Goal: Find specific page/section: Find specific page/section

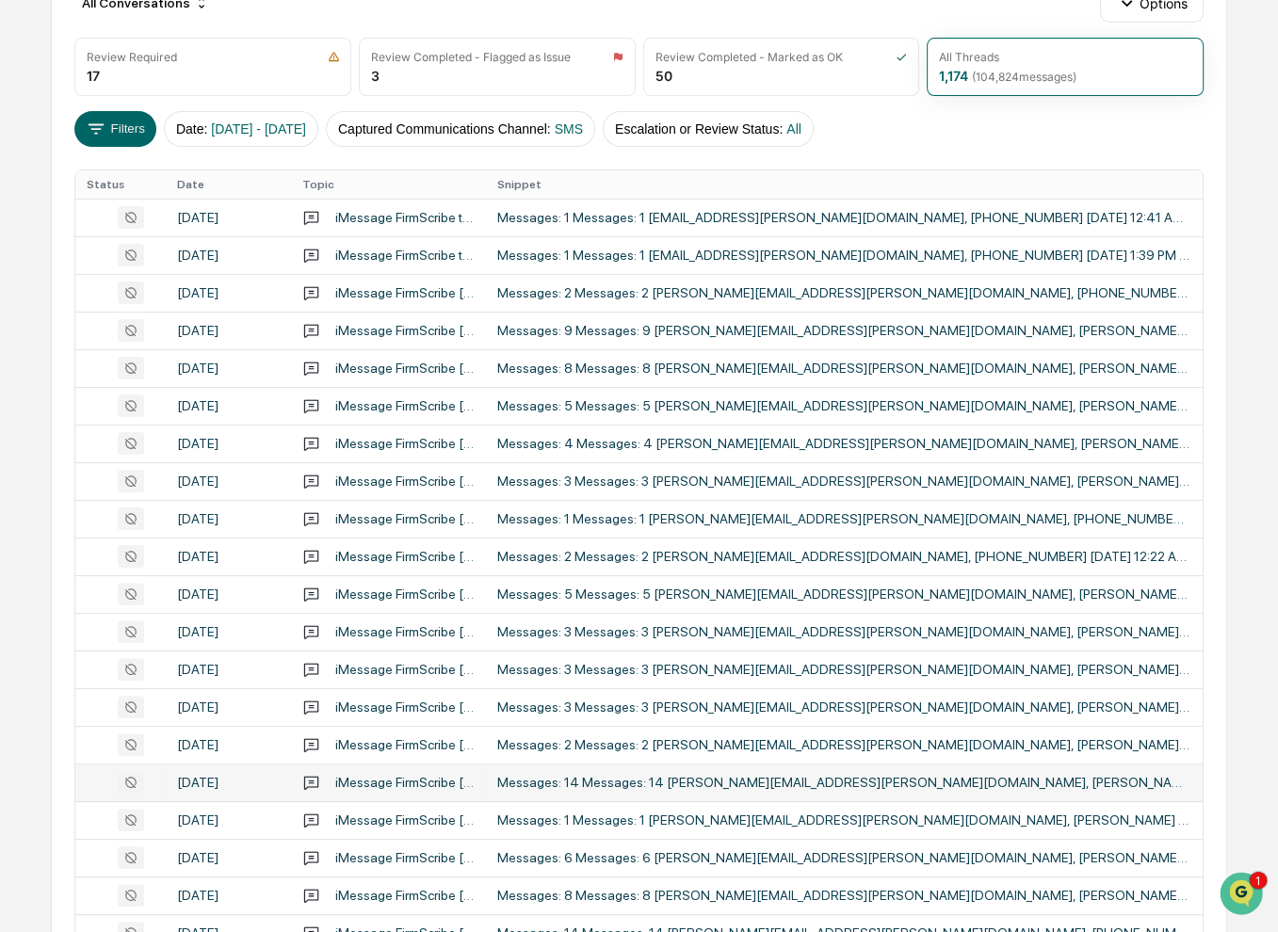
scroll to position [170, 0]
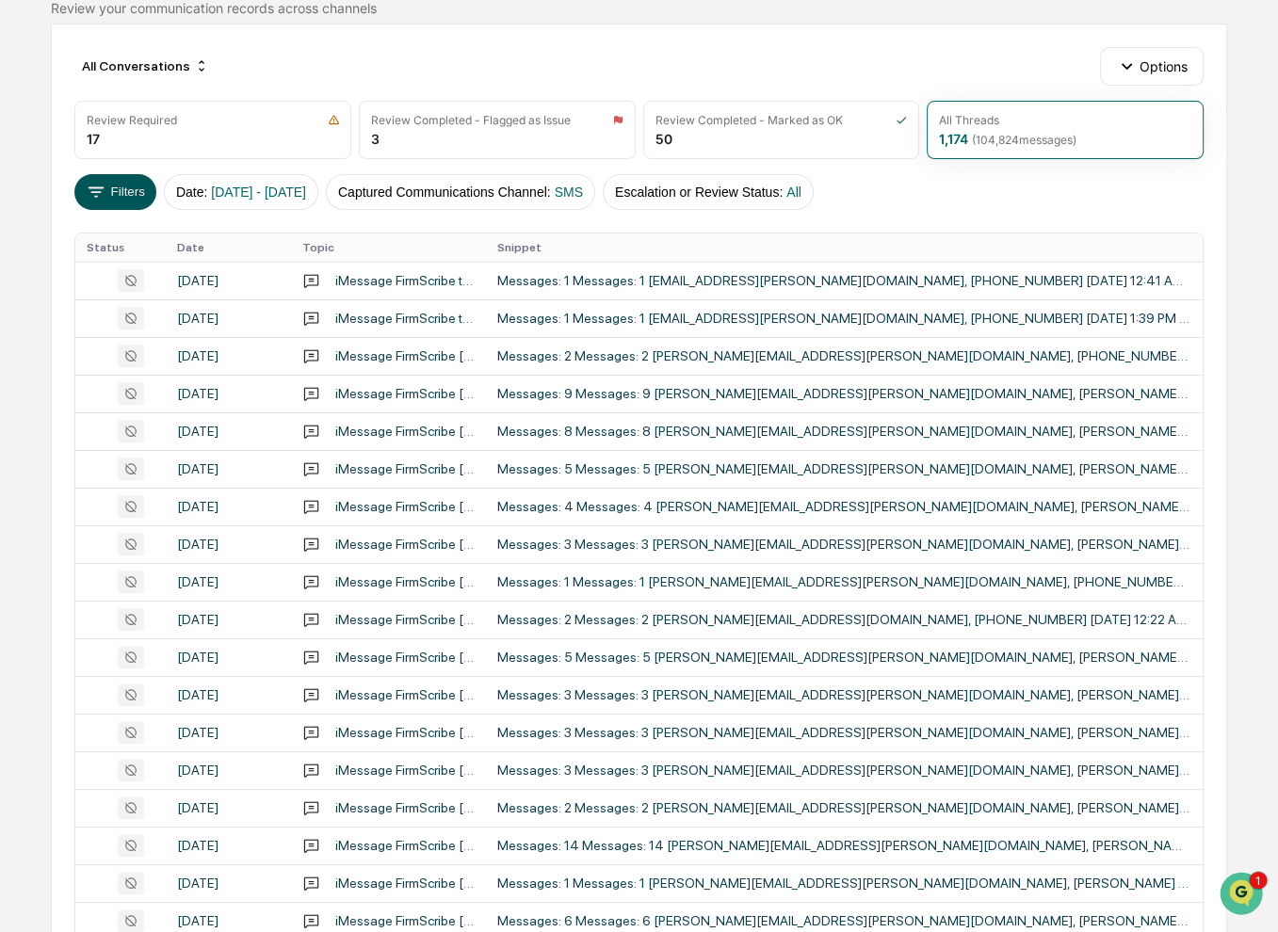
click at [128, 188] on button "Filters" at bounding box center [115, 192] width 82 height 36
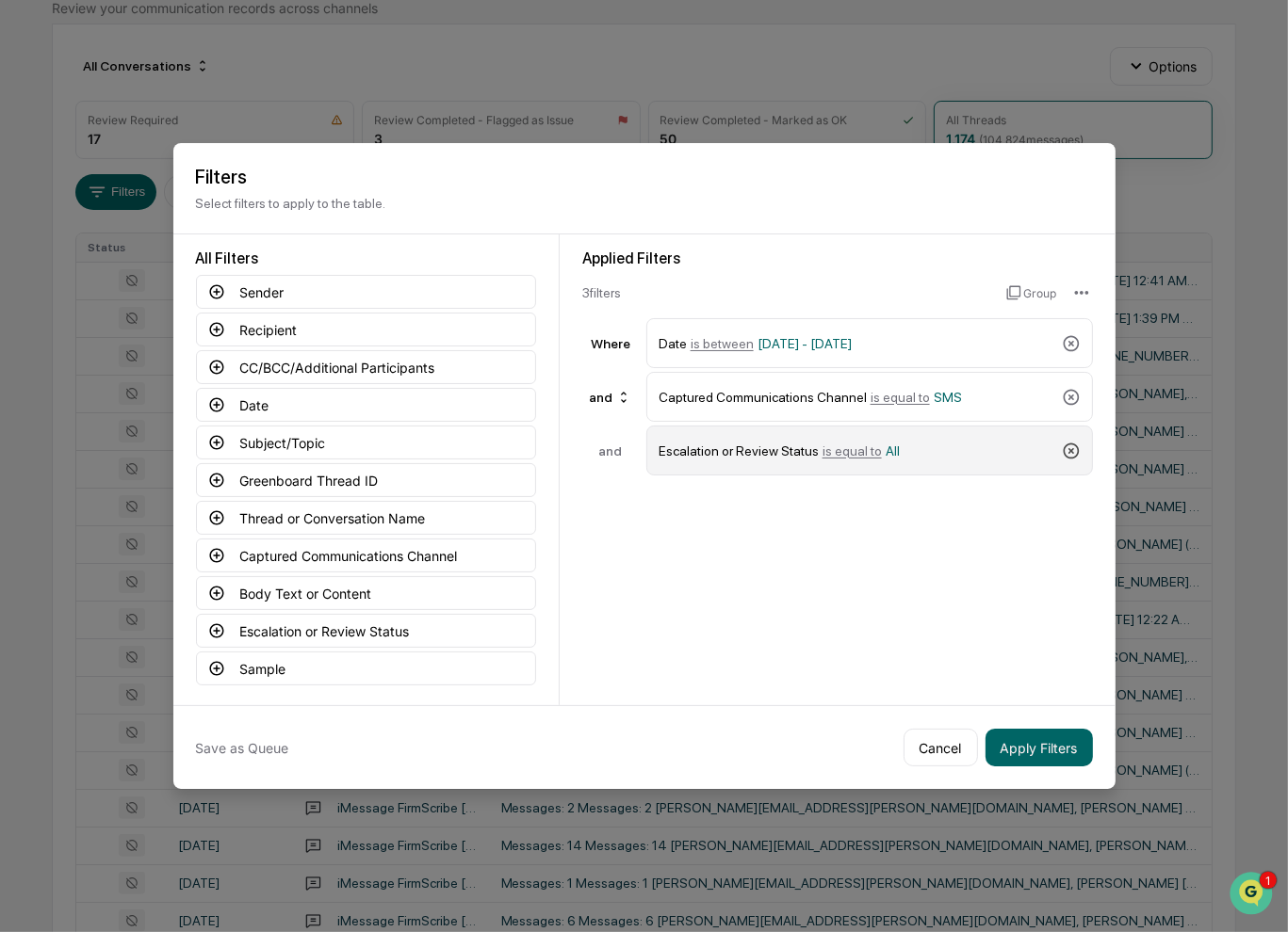
click at [1063, 451] on icon at bounding box center [1070, 451] width 16 height 16
click at [339, 297] on button "Sender" at bounding box center [366, 292] width 340 height 34
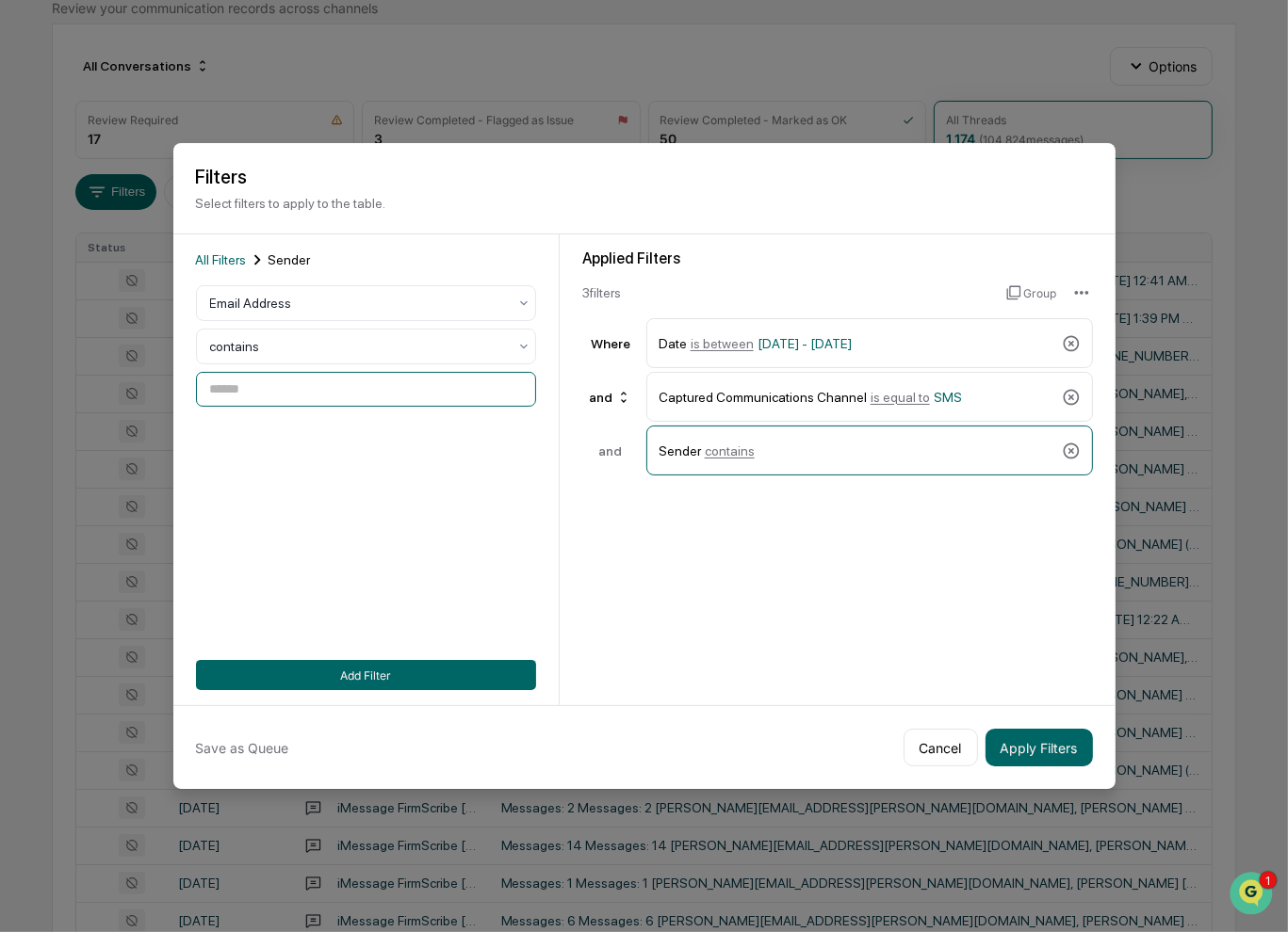
click at [371, 392] on input at bounding box center [366, 389] width 340 height 35
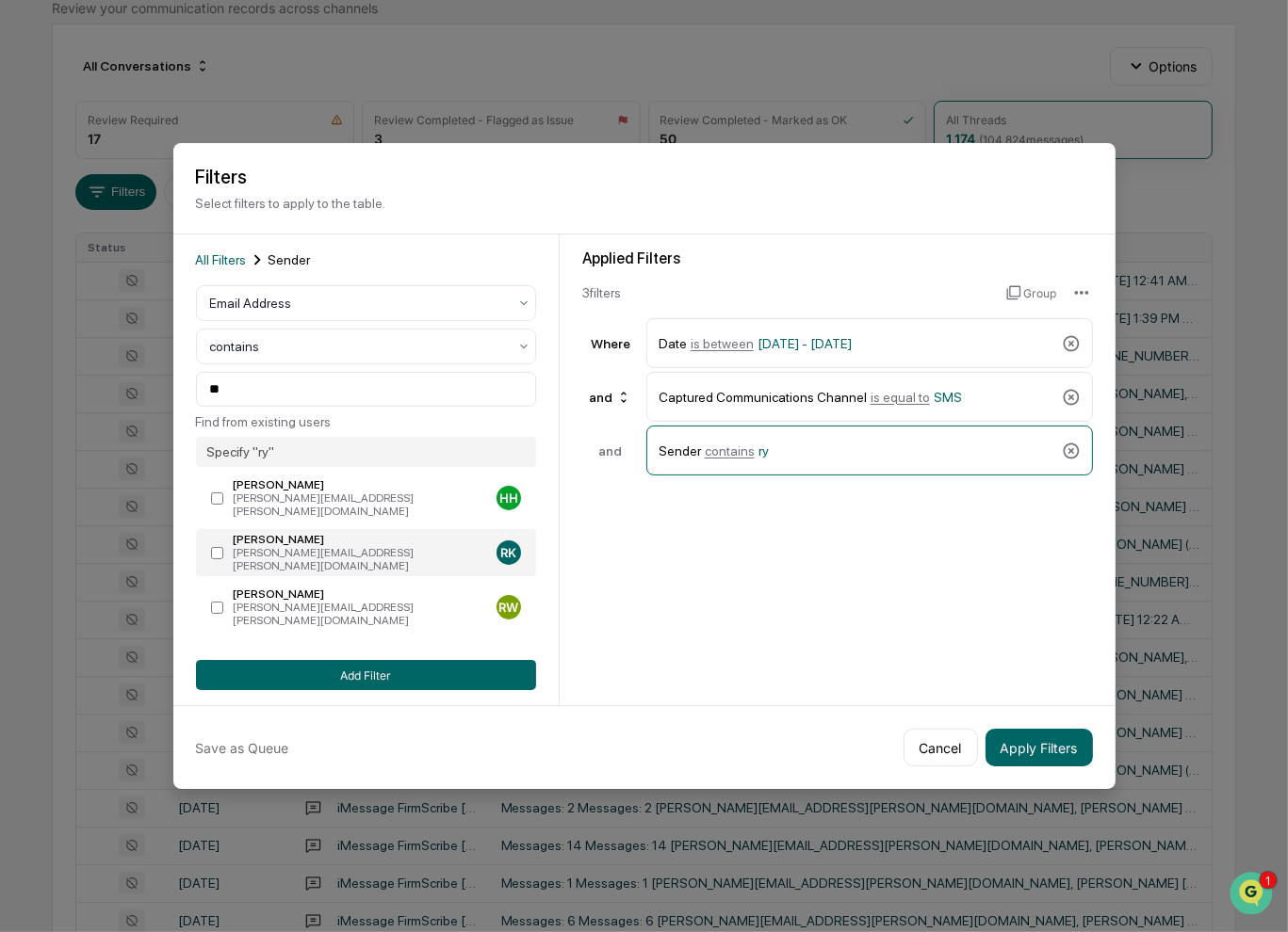
click at [369, 535] on div "[PERSON_NAME]" at bounding box center [361, 539] width 255 height 13
type input "**********"
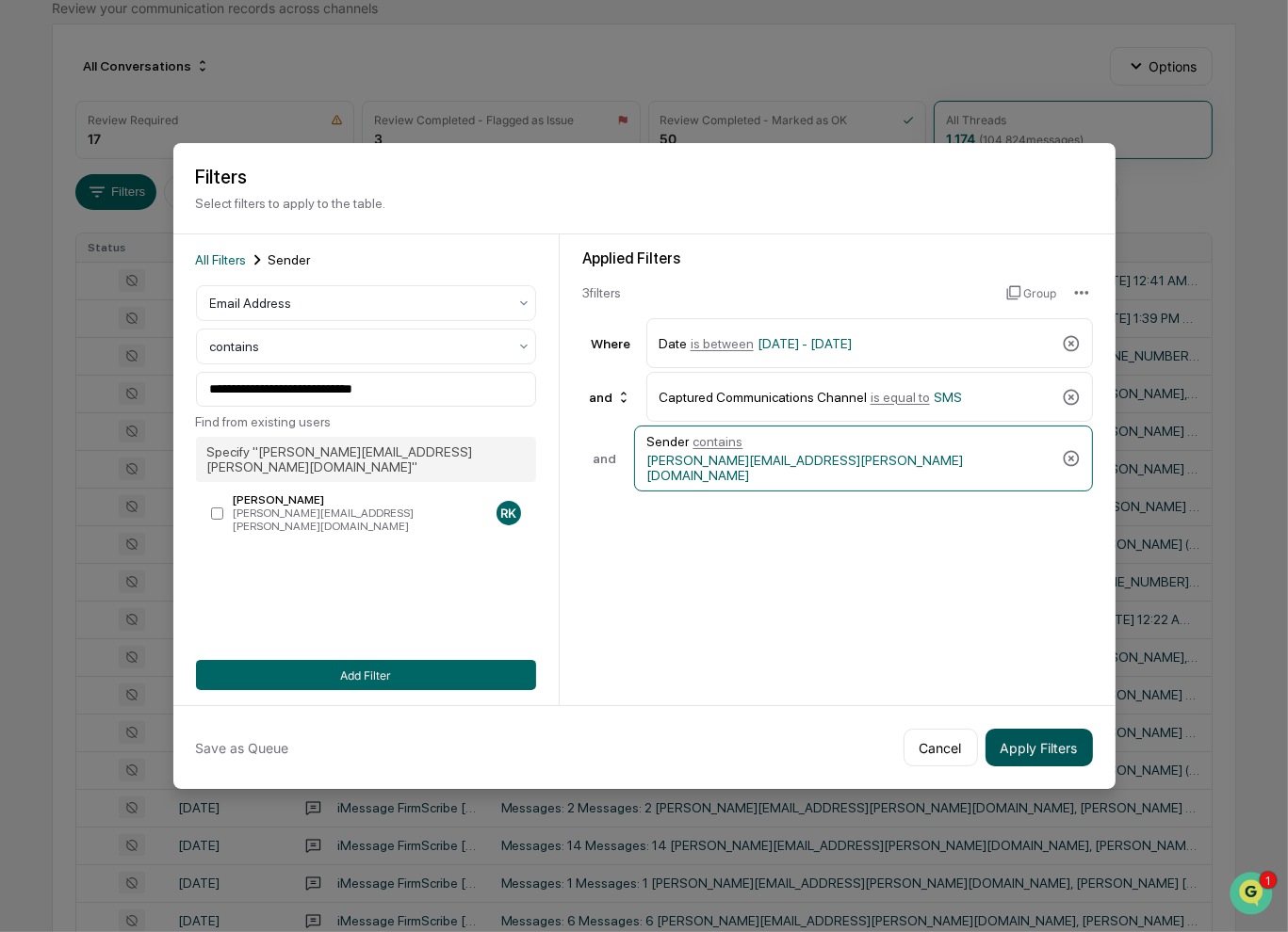
click at [1010, 736] on button "Apply Filters" at bounding box center [1038, 748] width 107 height 38
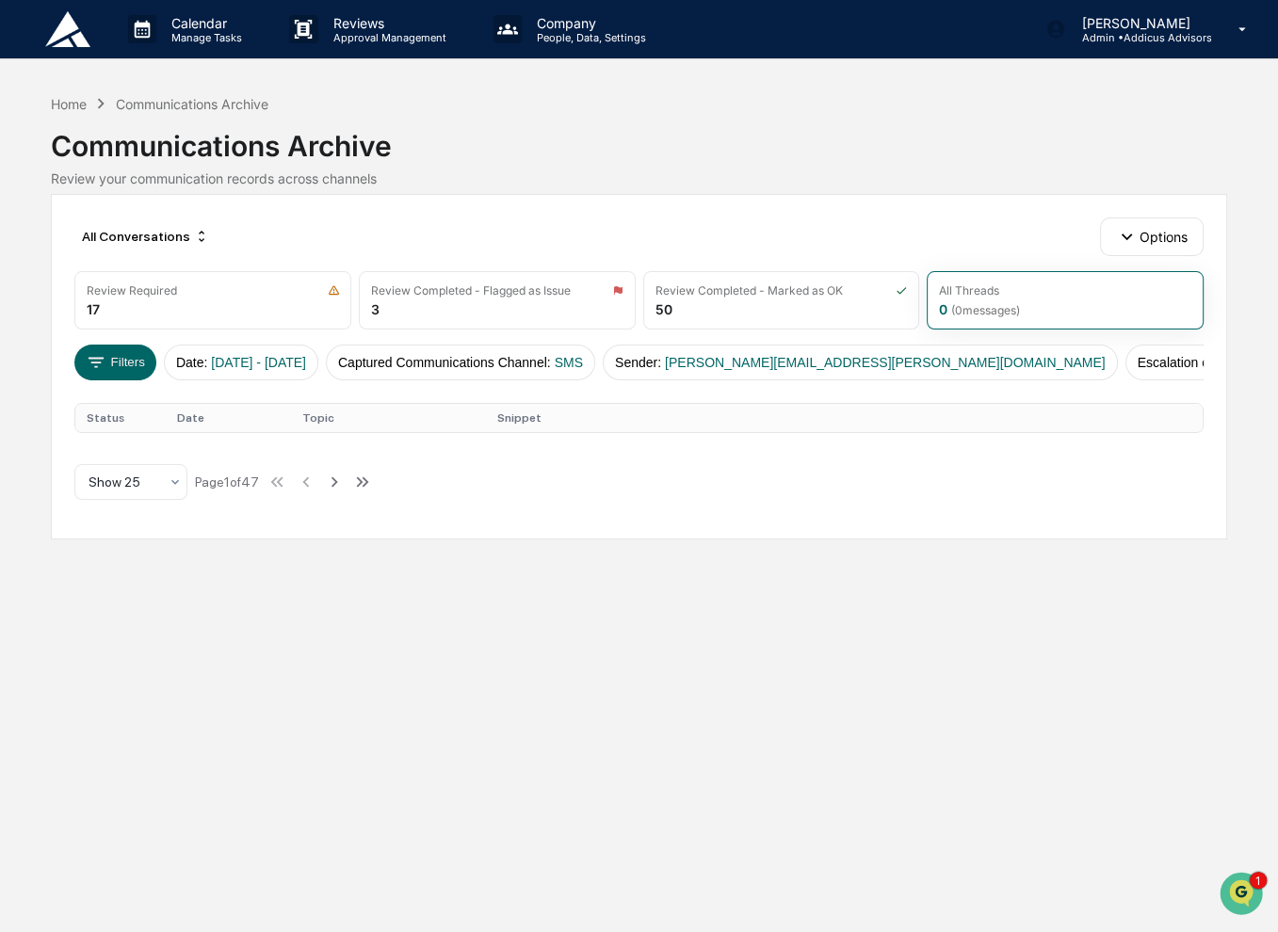
scroll to position [0, 0]
click at [108, 359] on button "Filters" at bounding box center [116, 363] width 82 height 36
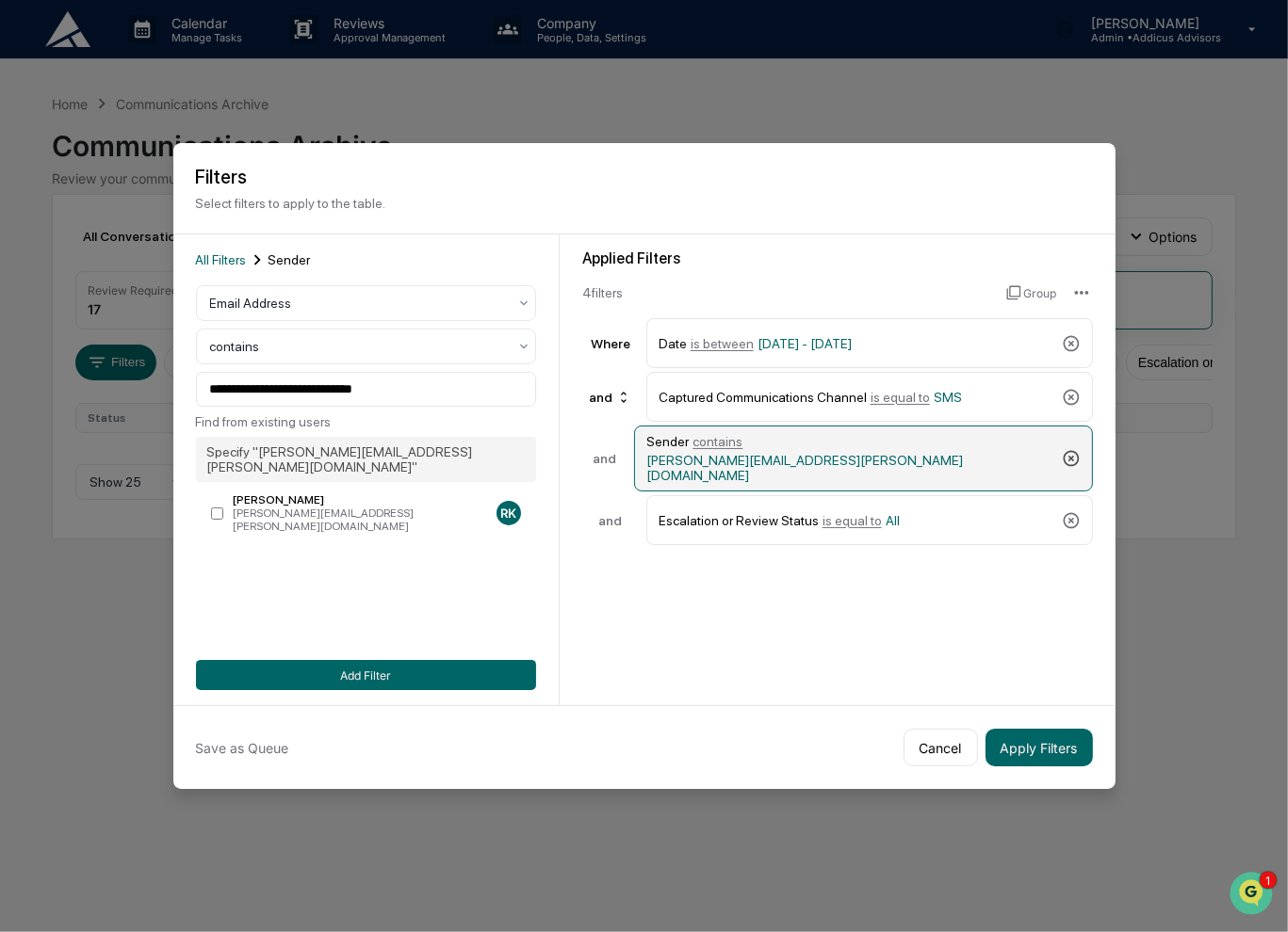
click at [1068, 451] on icon at bounding box center [1070, 459] width 16 height 16
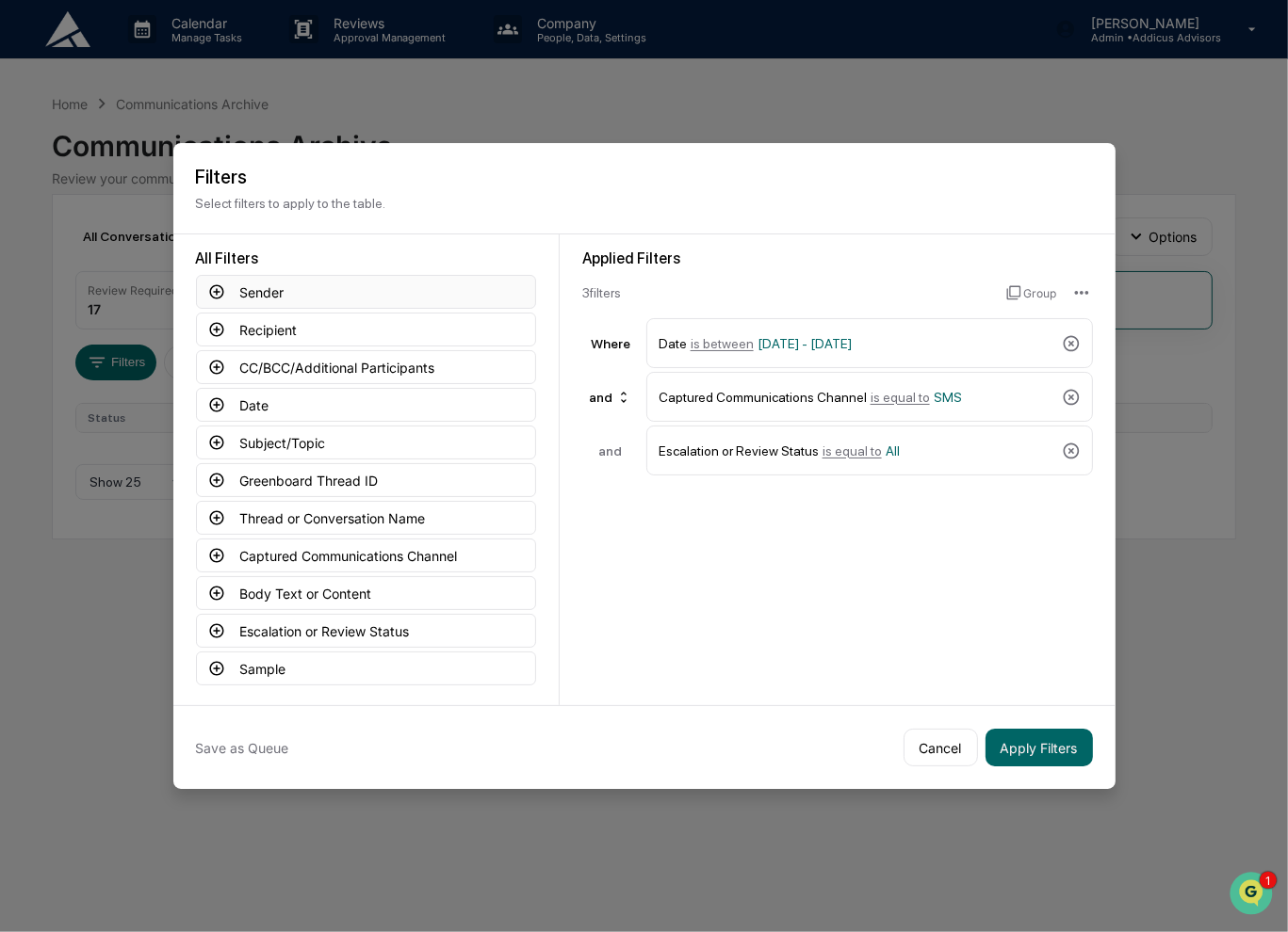
click at [326, 287] on button "Sender" at bounding box center [366, 292] width 340 height 34
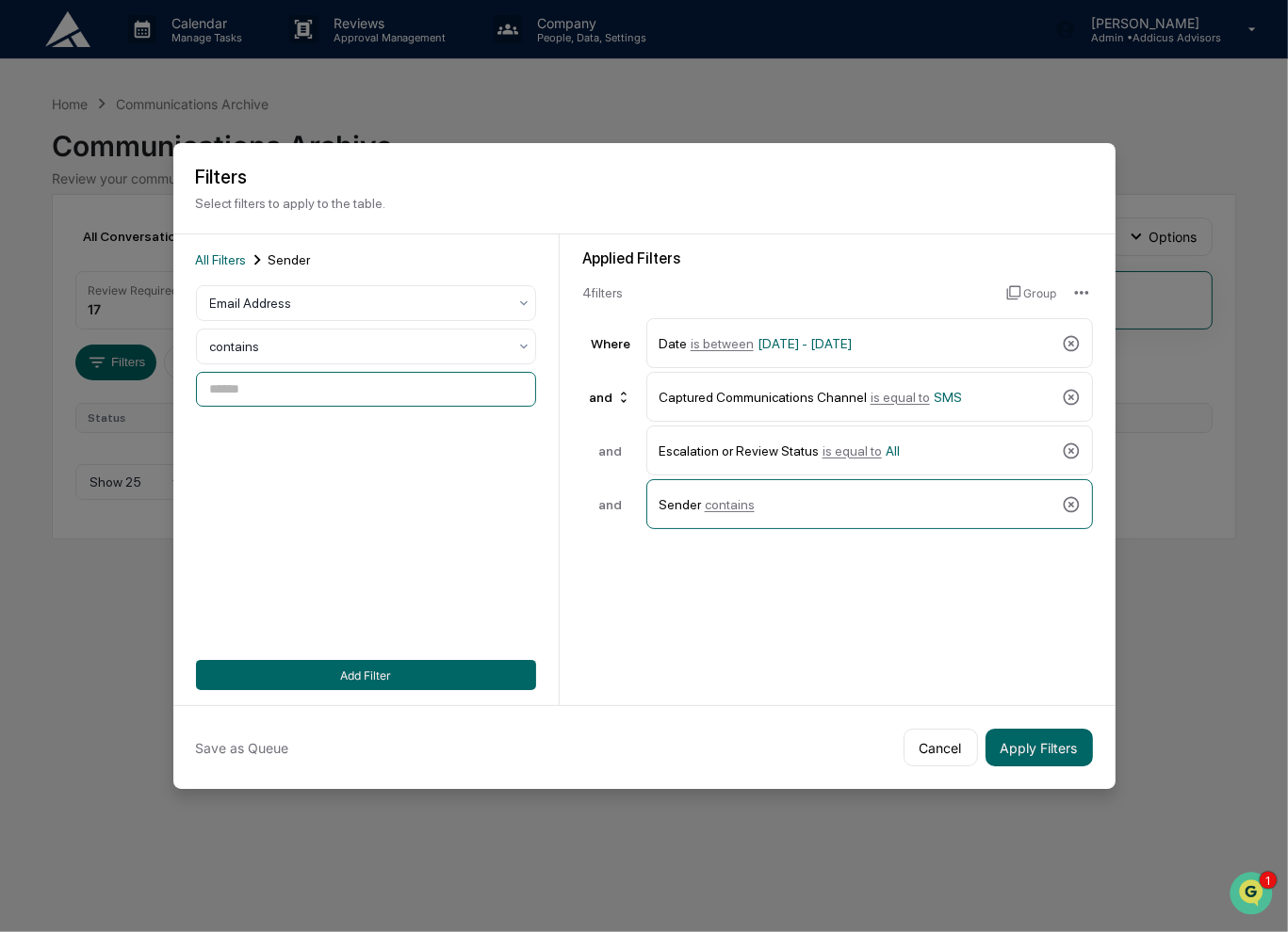
click at [355, 390] on input at bounding box center [366, 389] width 340 height 35
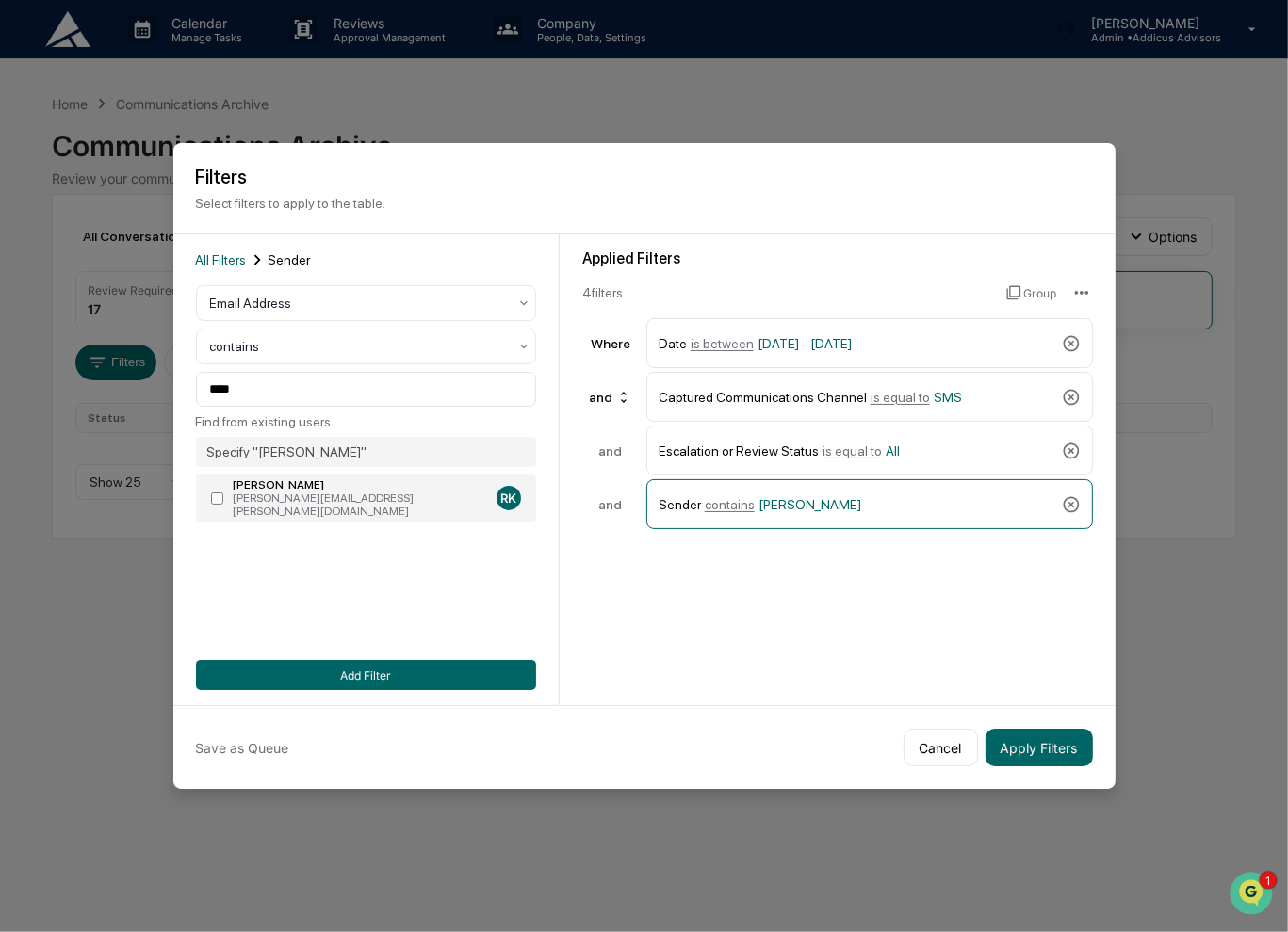
click at [354, 501] on div "[PERSON_NAME][EMAIL_ADDRESS][PERSON_NAME][DOMAIN_NAME]" at bounding box center [361, 505] width 255 height 26
type input "**********"
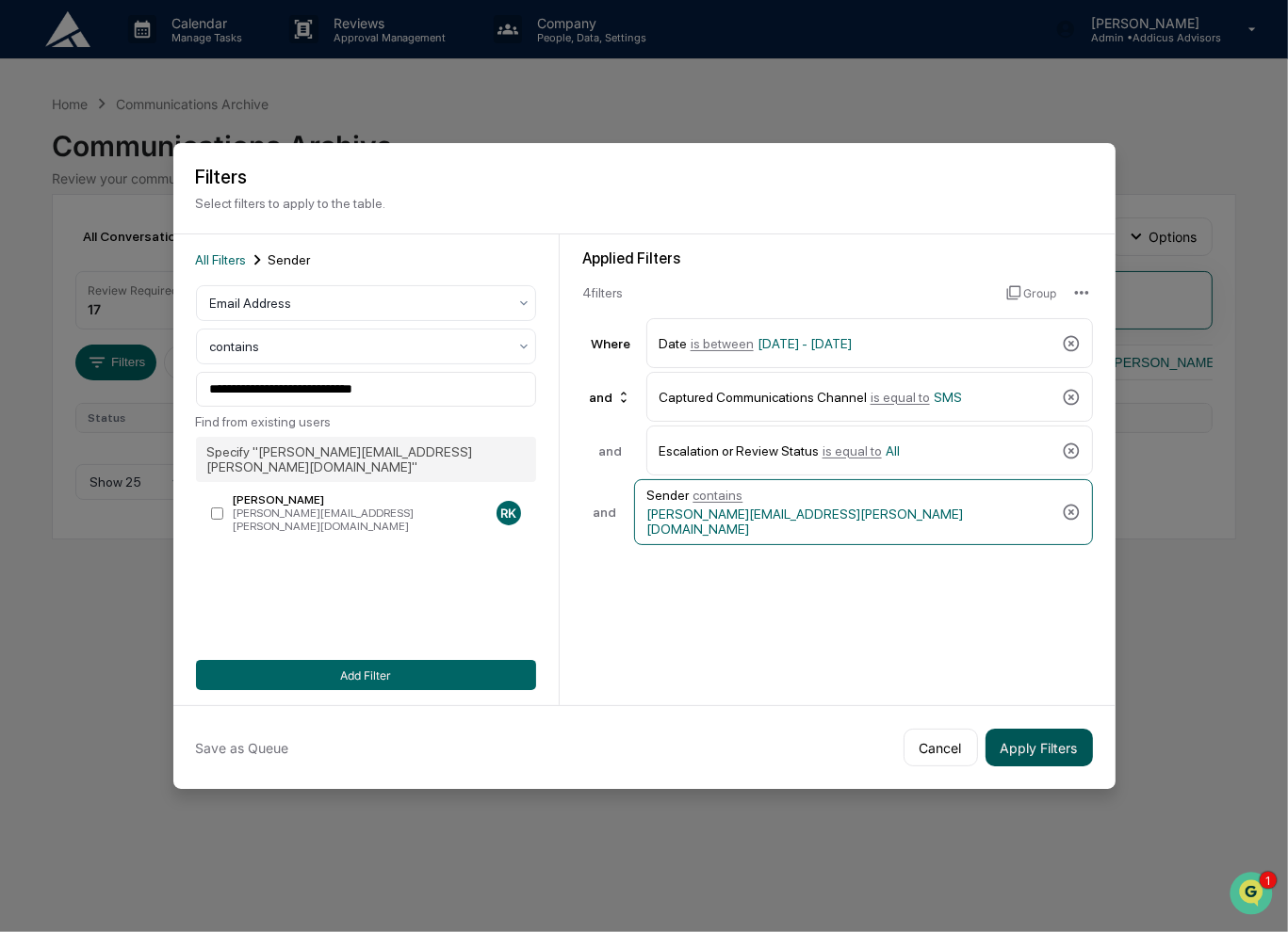
click at [1028, 754] on button "Apply Filters" at bounding box center [1038, 748] width 107 height 38
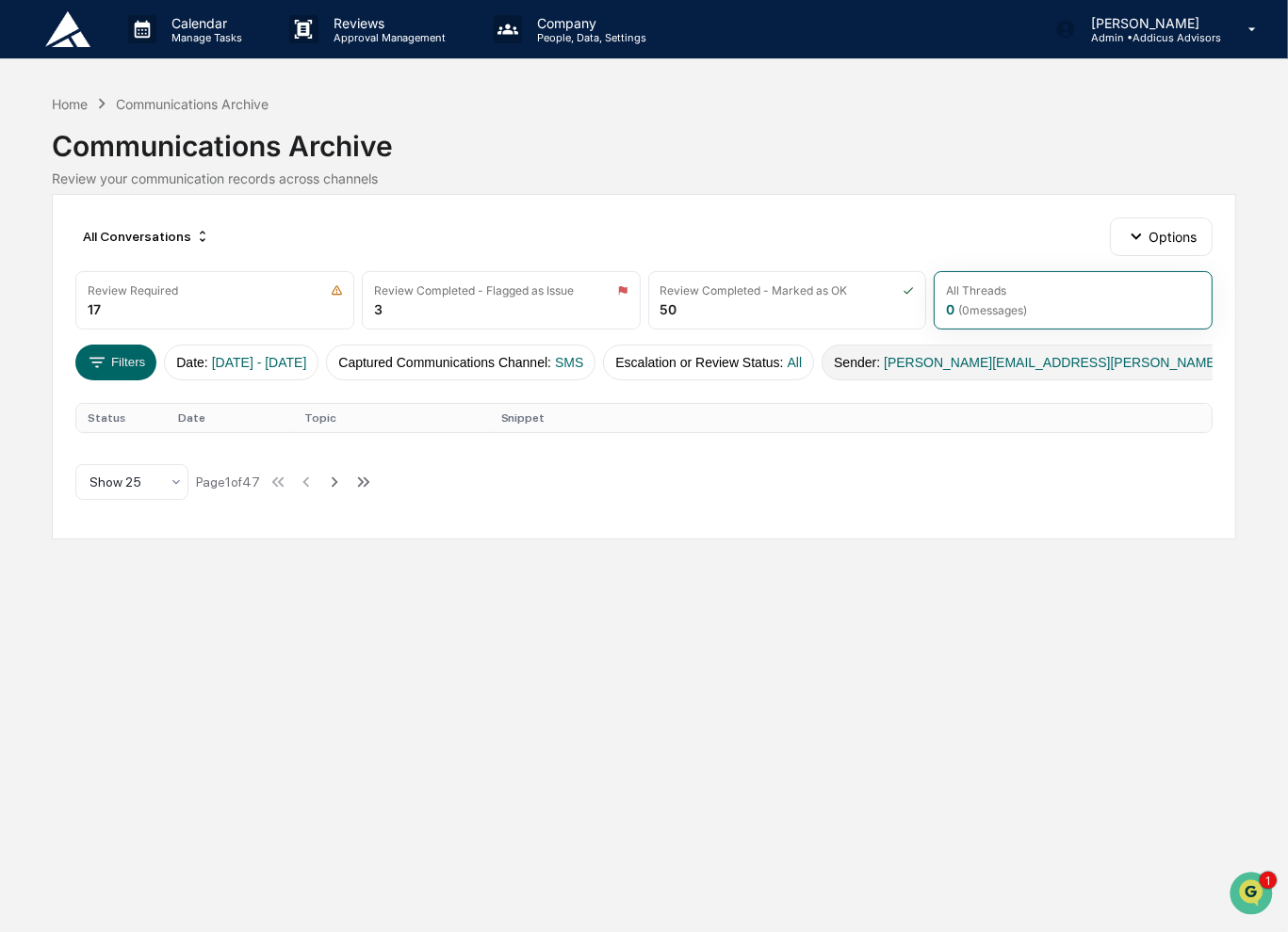
click at [885, 368] on button "Sender : [PERSON_NAME][EMAIL_ADDRESS][PERSON_NAME][DOMAIN_NAME]" at bounding box center [1078, 363] width 515 height 36
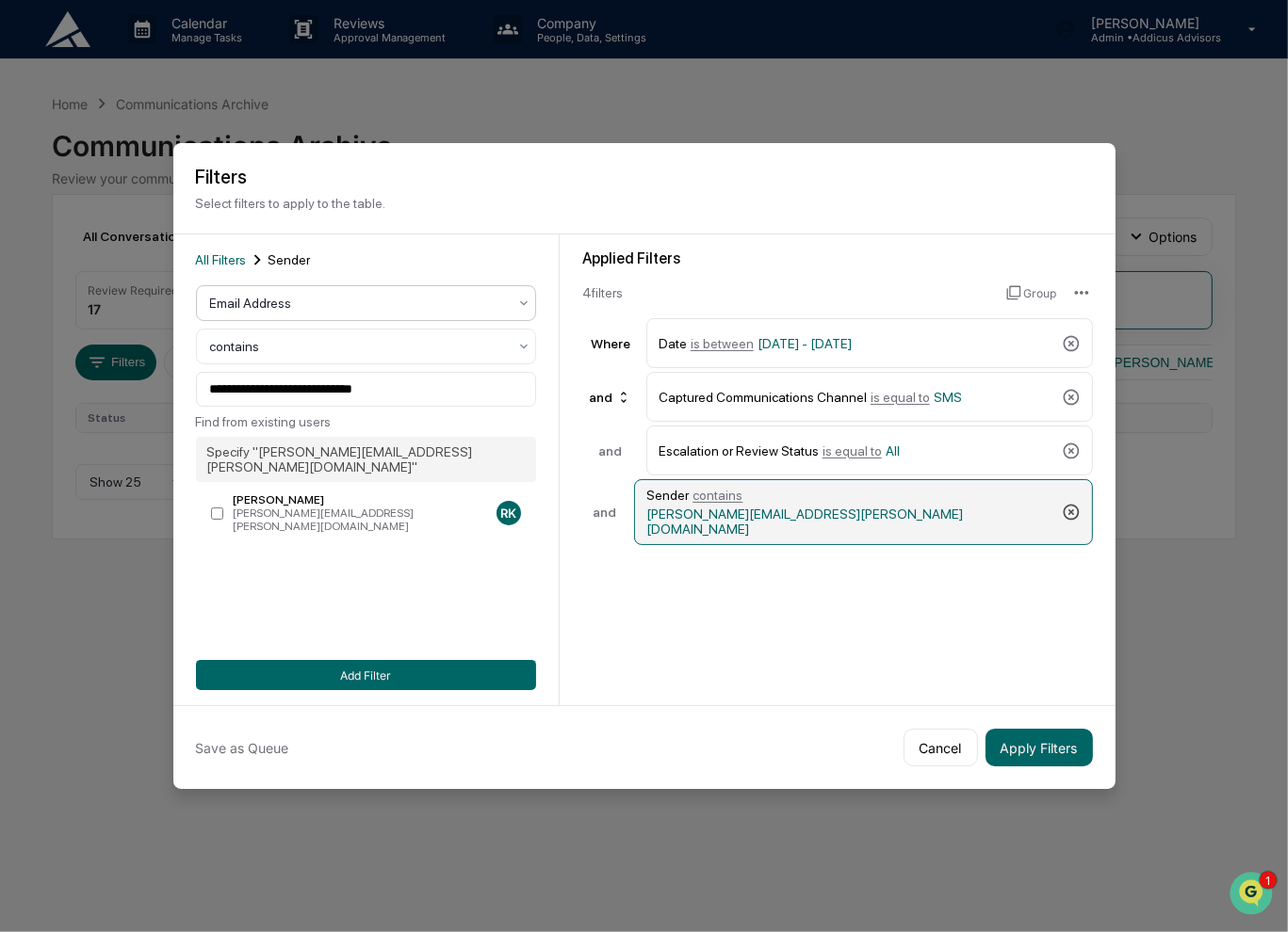
click at [1065, 507] on icon at bounding box center [1070, 513] width 16 height 16
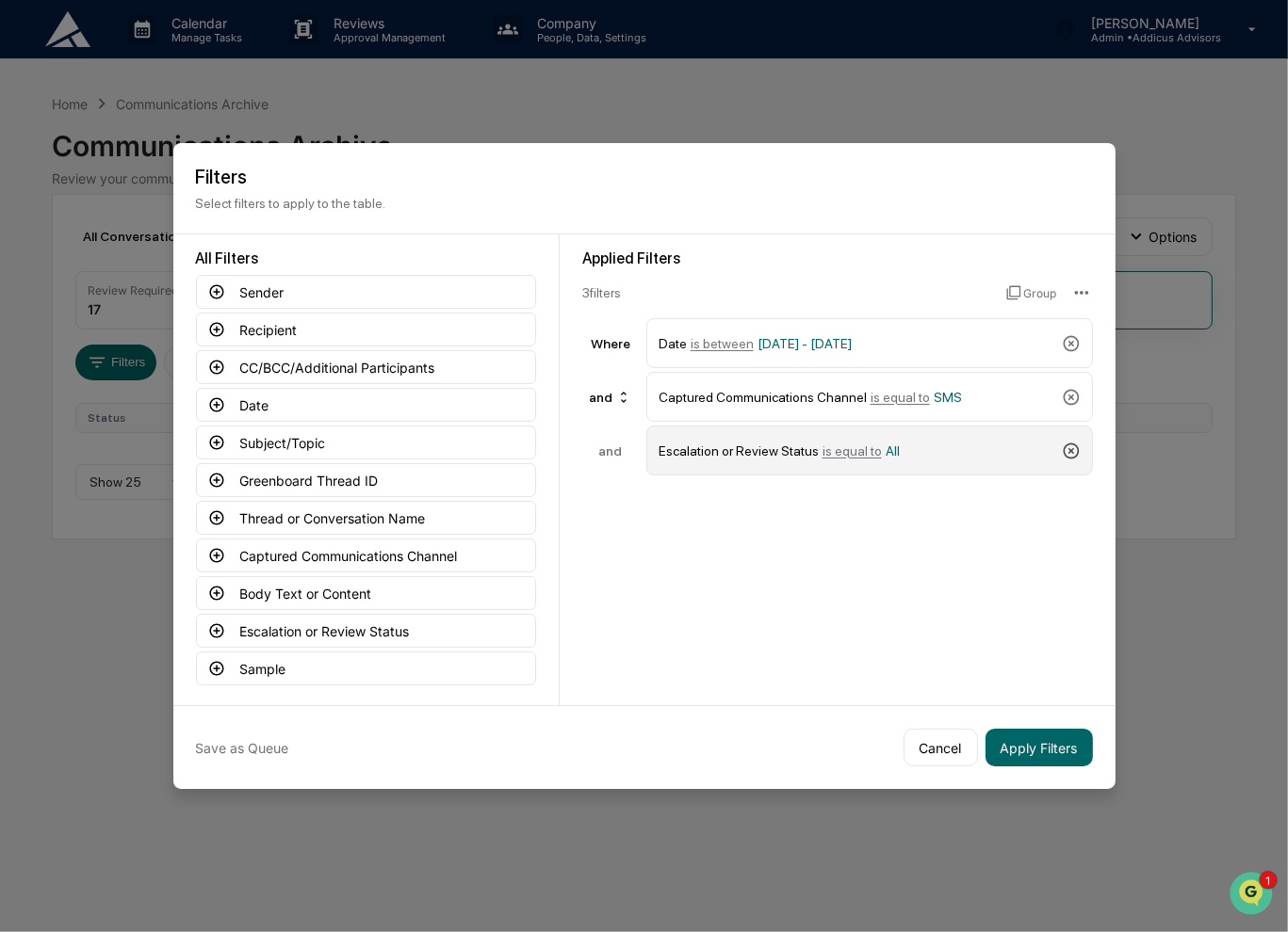
click at [1068, 448] on icon at bounding box center [1070, 451] width 16 height 16
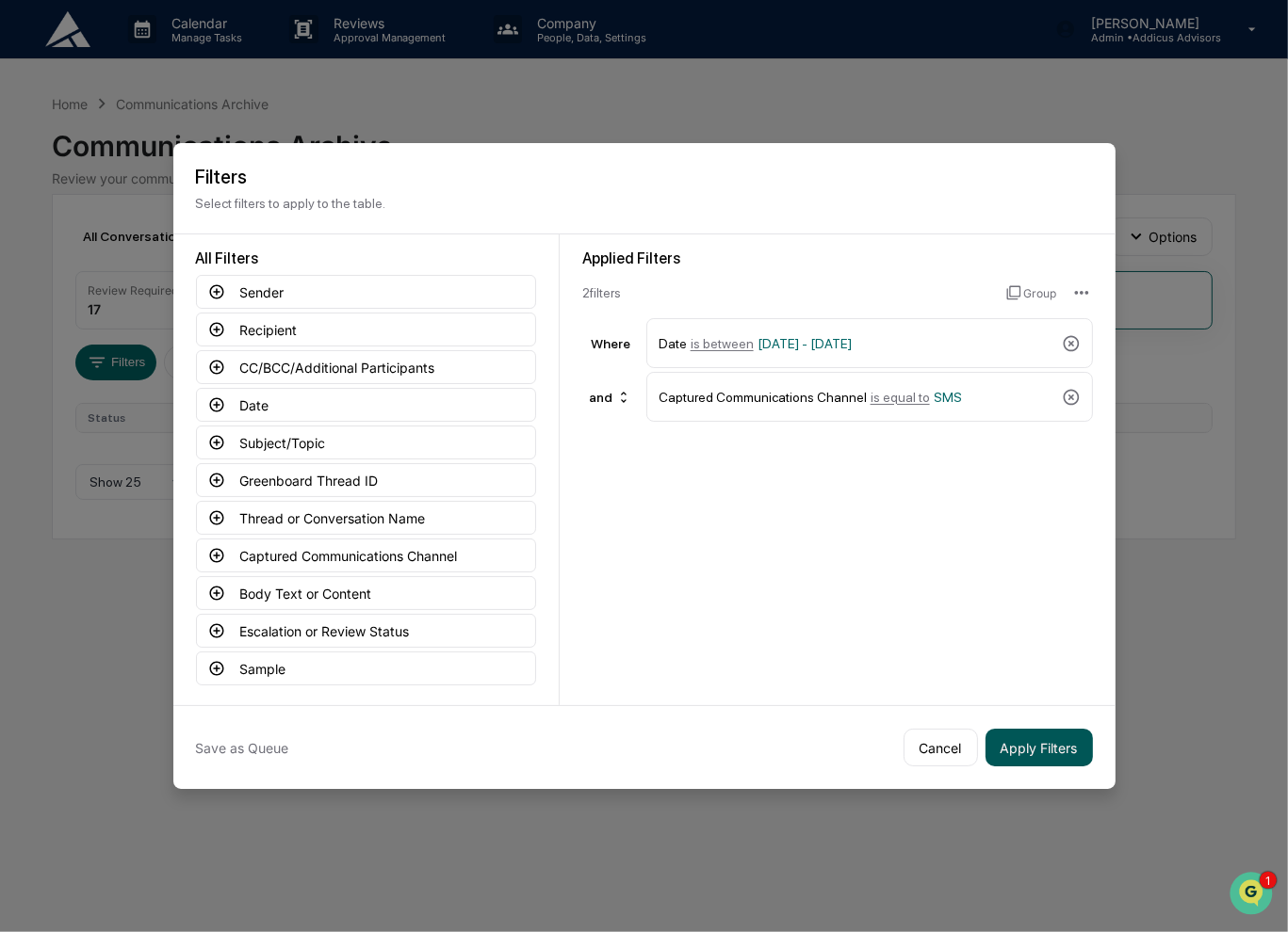
click at [1012, 753] on button "Apply Filters" at bounding box center [1038, 748] width 107 height 38
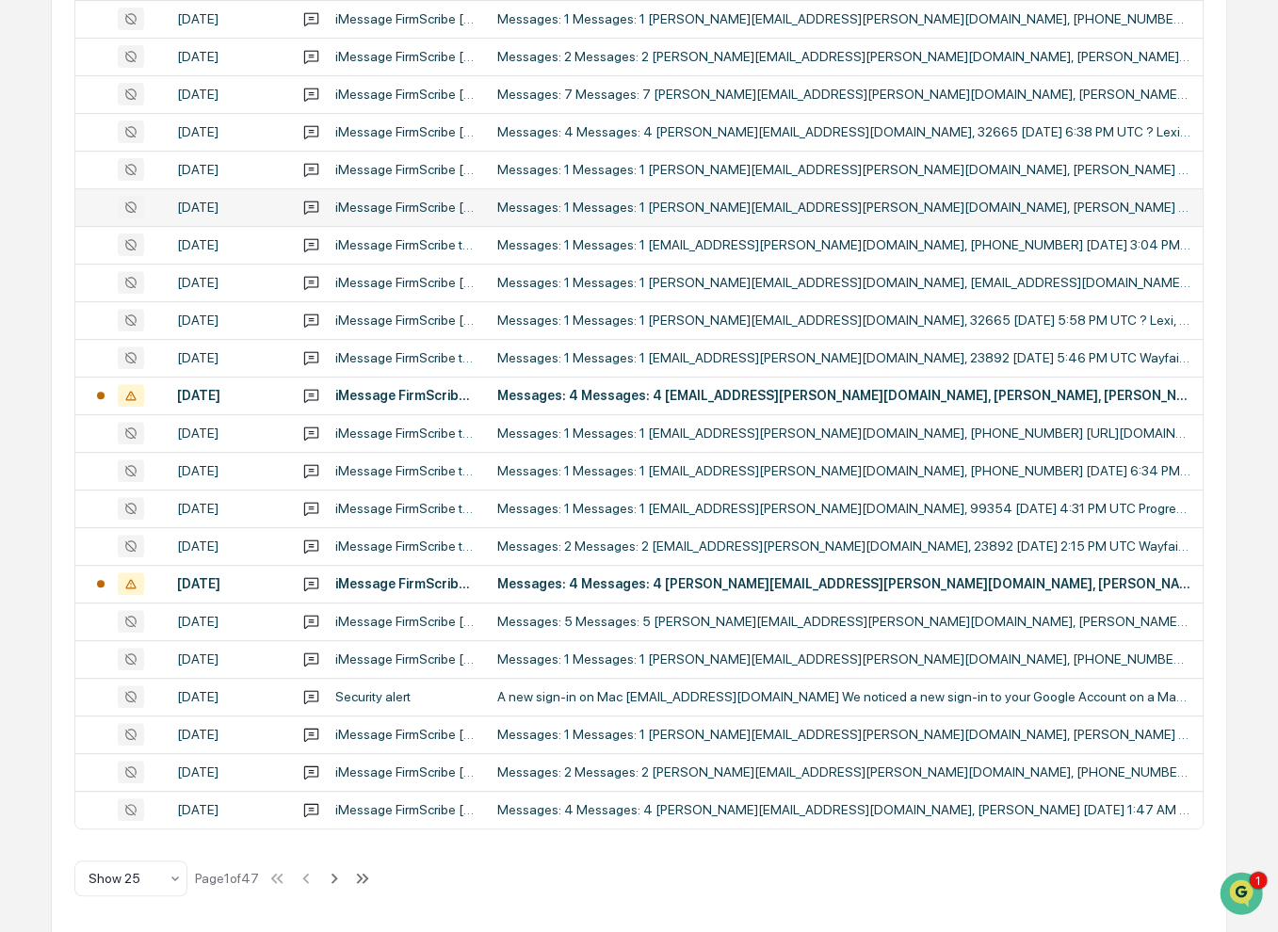
scroll to position [547, 0]
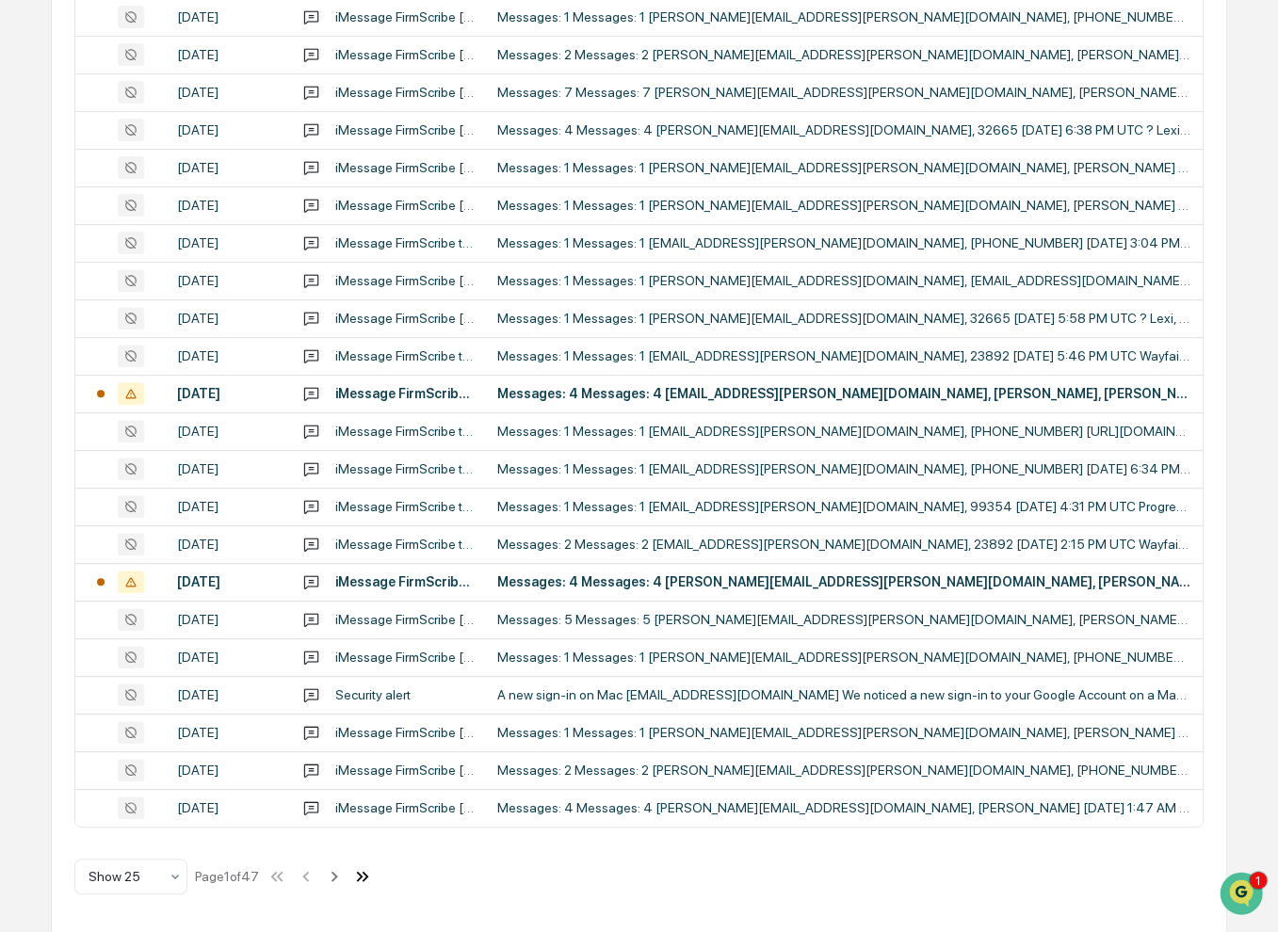
click at [369, 876] on icon at bounding box center [366, 876] width 7 height 10
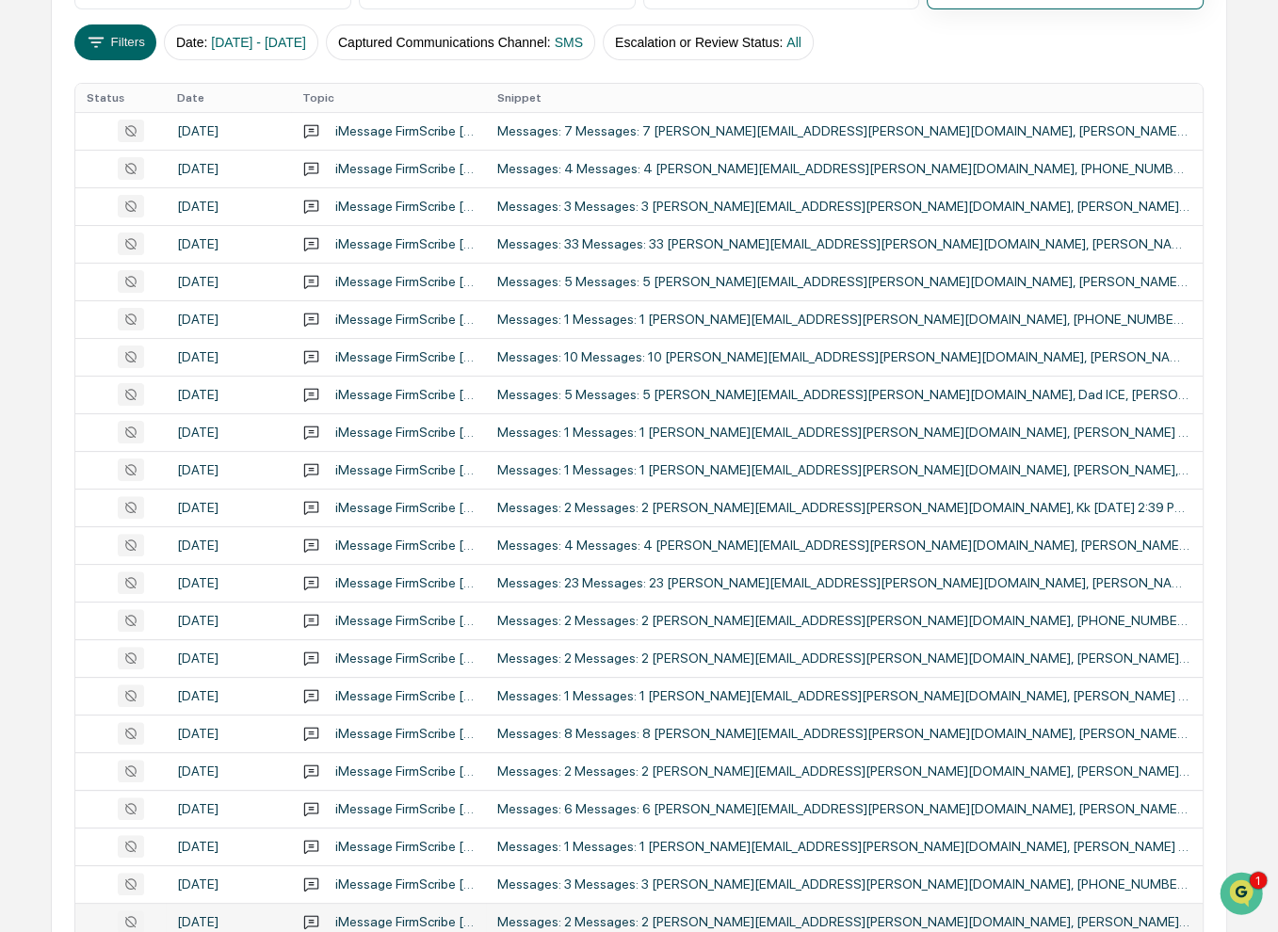
scroll to position [510, 0]
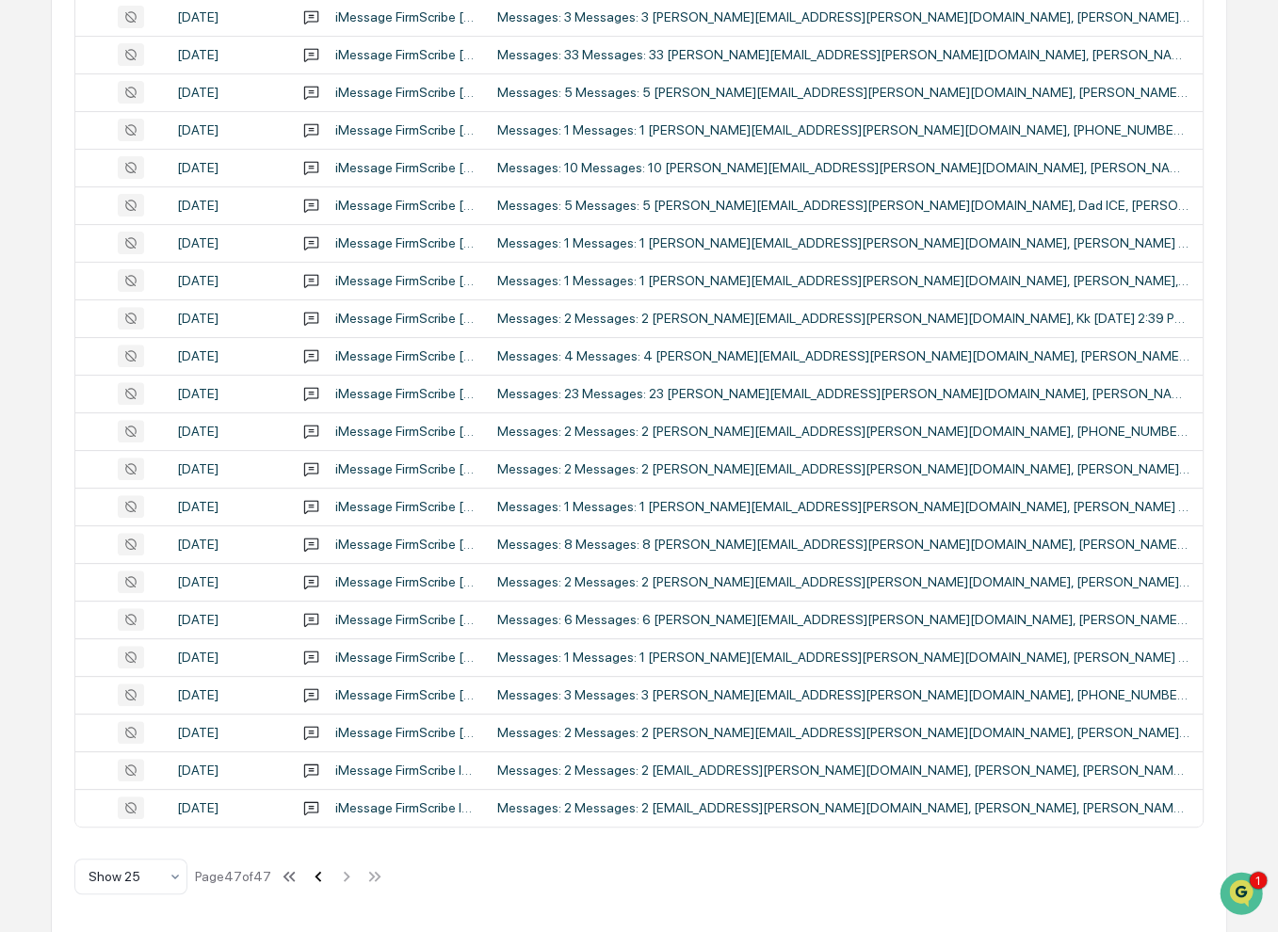
click at [320, 880] on icon at bounding box center [318, 877] width 21 height 21
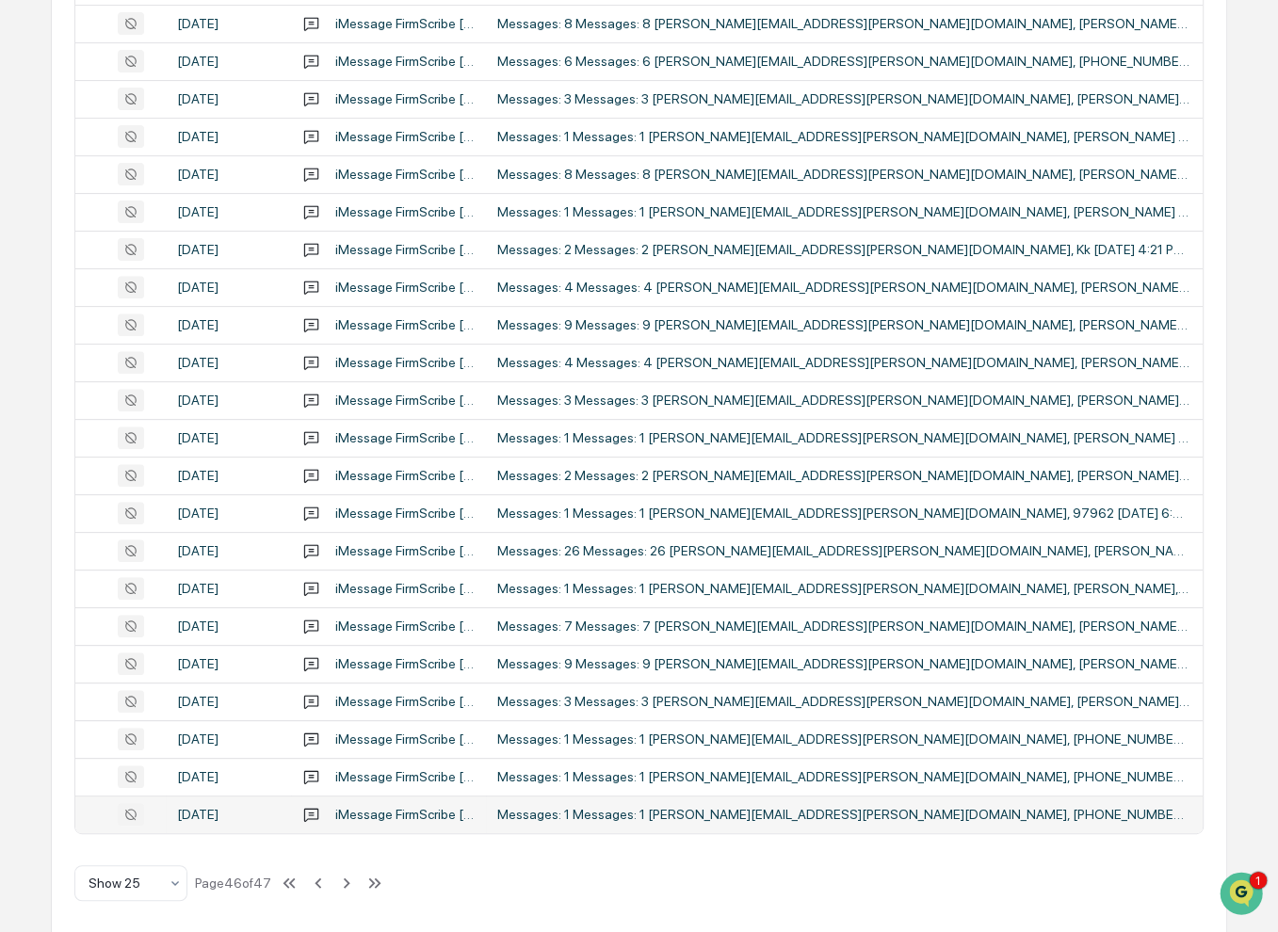
scroll to position [547, 0]
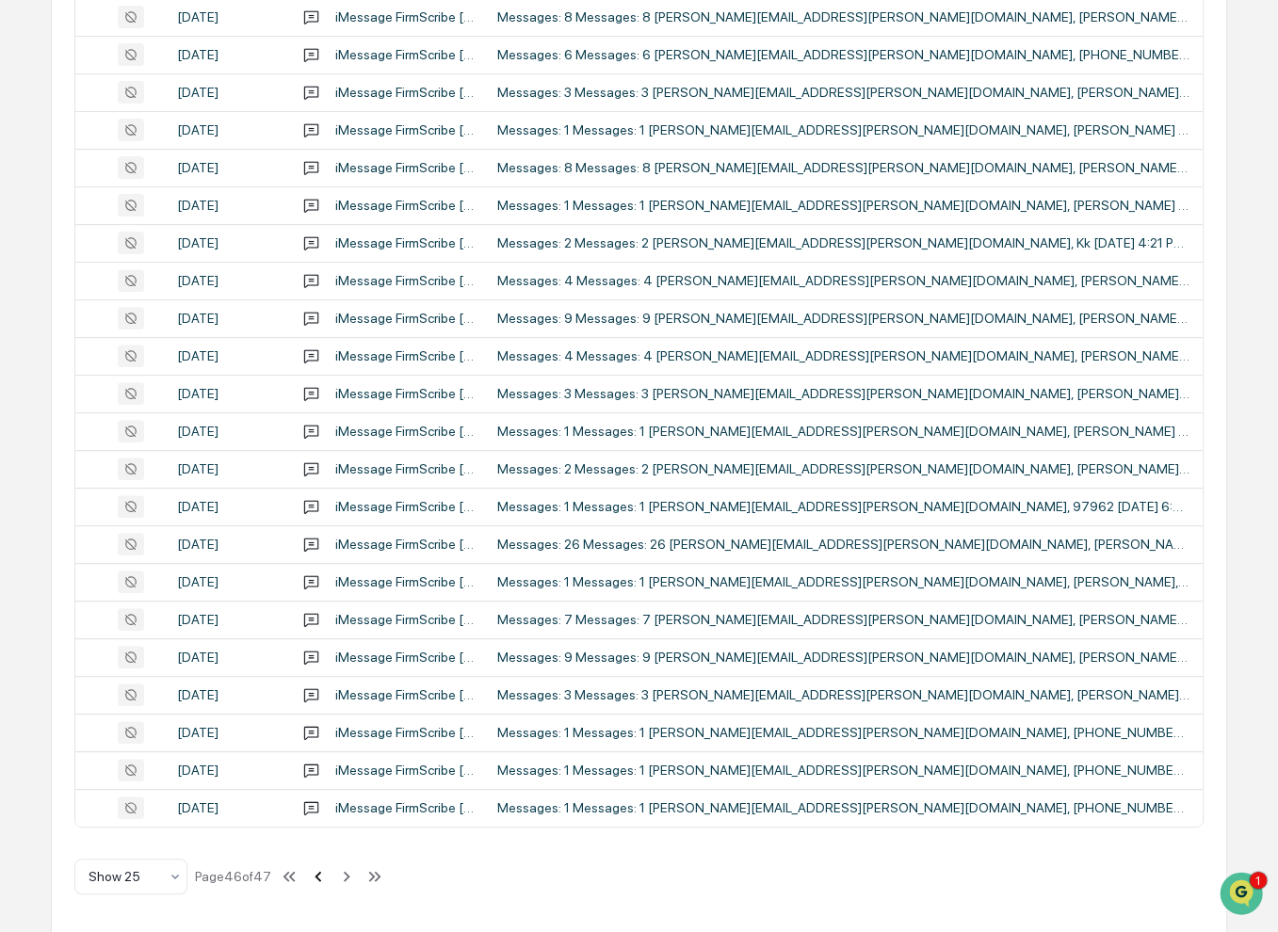
click at [317, 876] on icon at bounding box center [318, 876] width 7 height 10
click at [316, 877] on icon at bounding box center [318, 877] width 21 height 21
click at [315, 879] on icon at bounding box center [319, 877] width 21 height 21
